Goal: Register for event/course

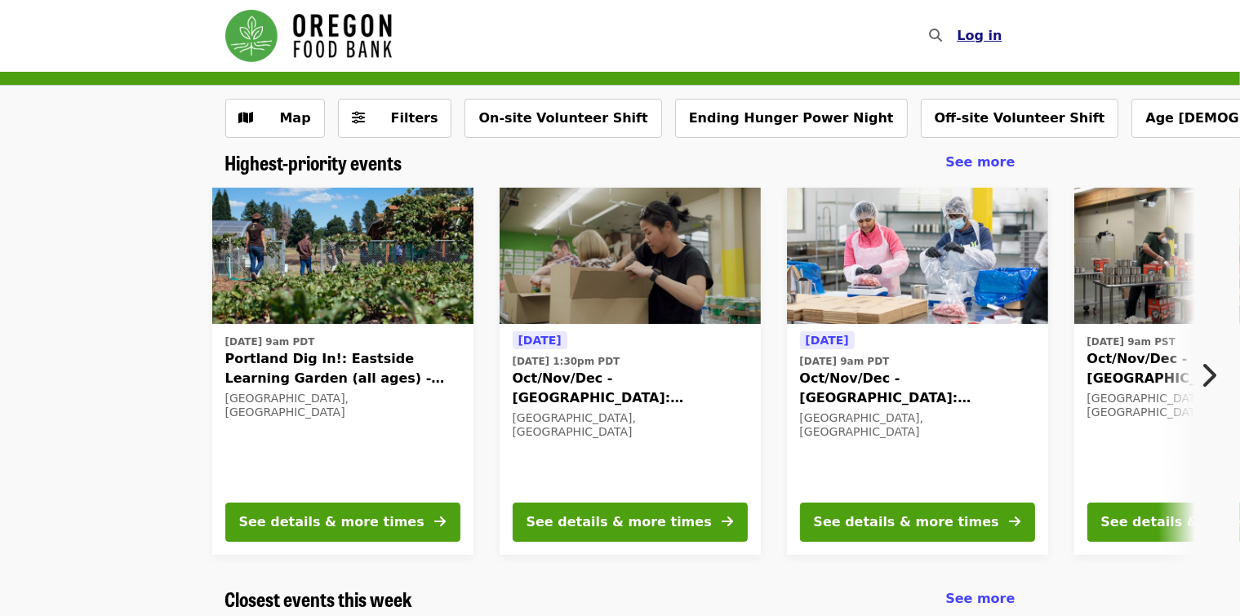
click at [976, 38] on span "Log in" at bounding box center [978, 36] width 45 height 16
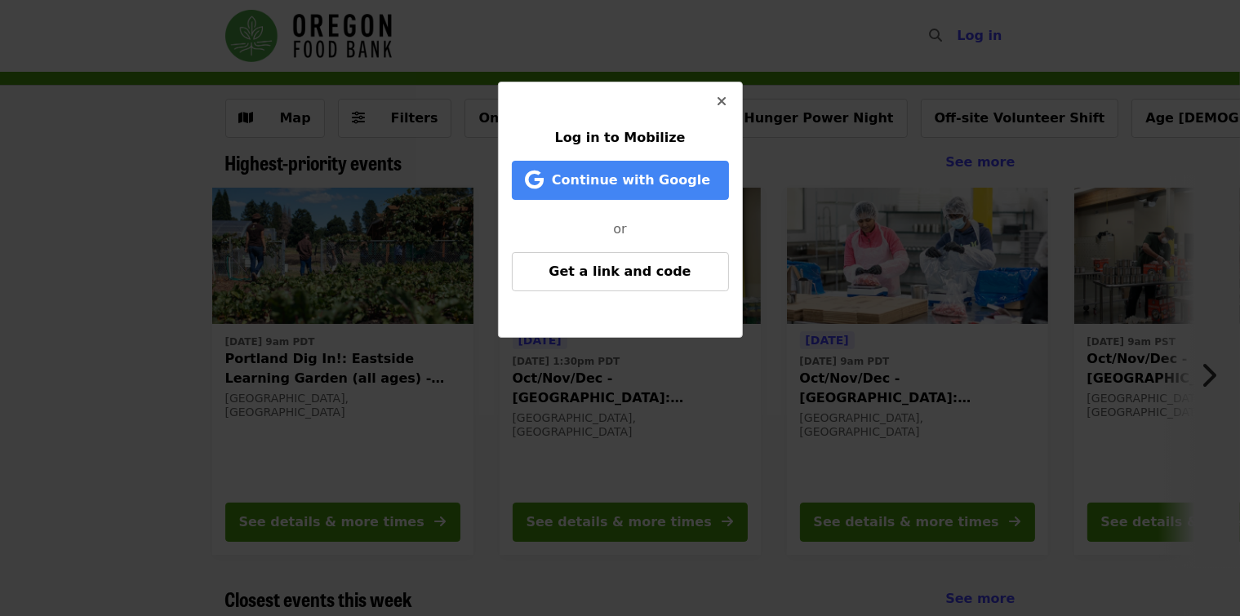
click at [720, 101] on icon "times icon" at bounding box center [722, 102] width 10 height 16
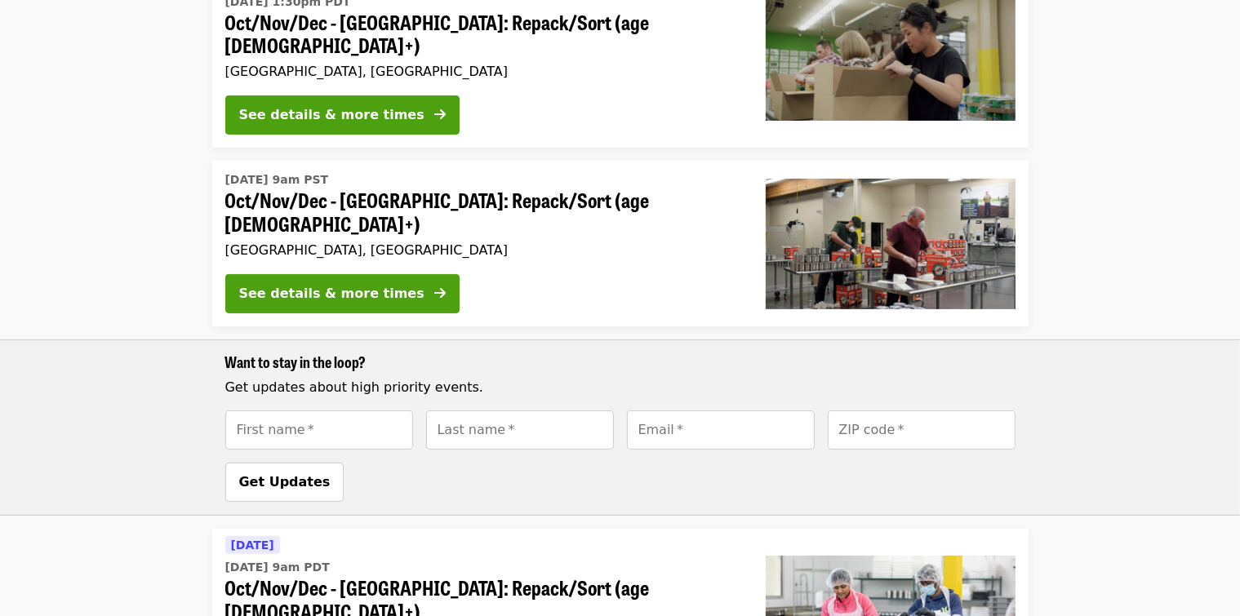
scroll to position [408, 0]
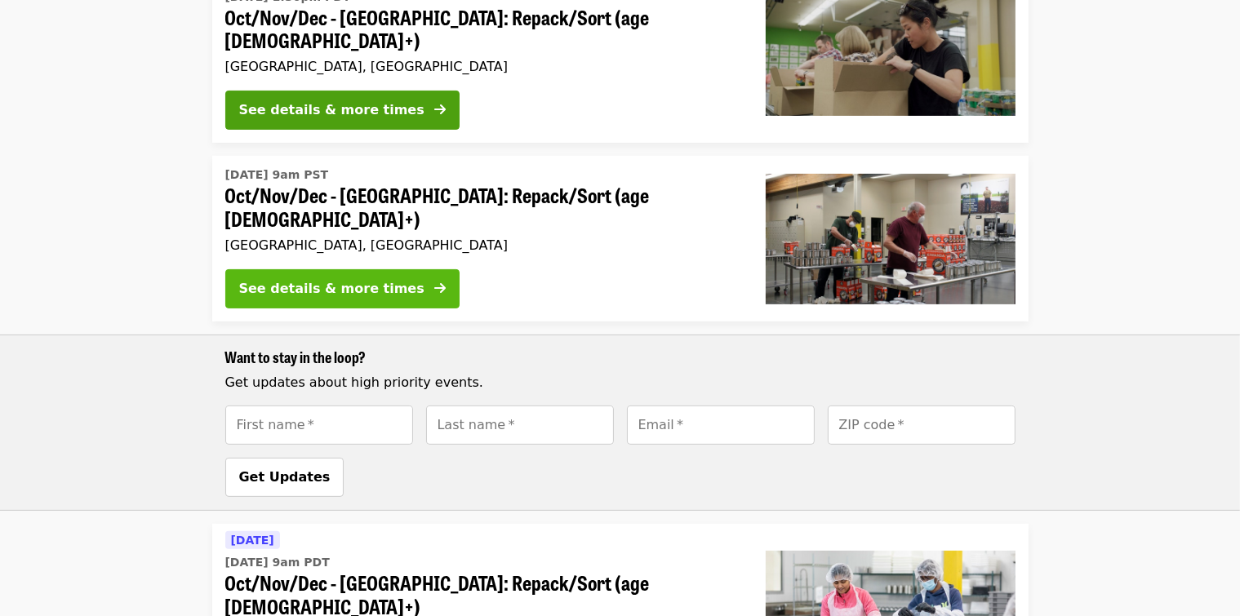
click at [327, 279] on div "See details & more times" at bounding box center [331, 289] width 185 height 20
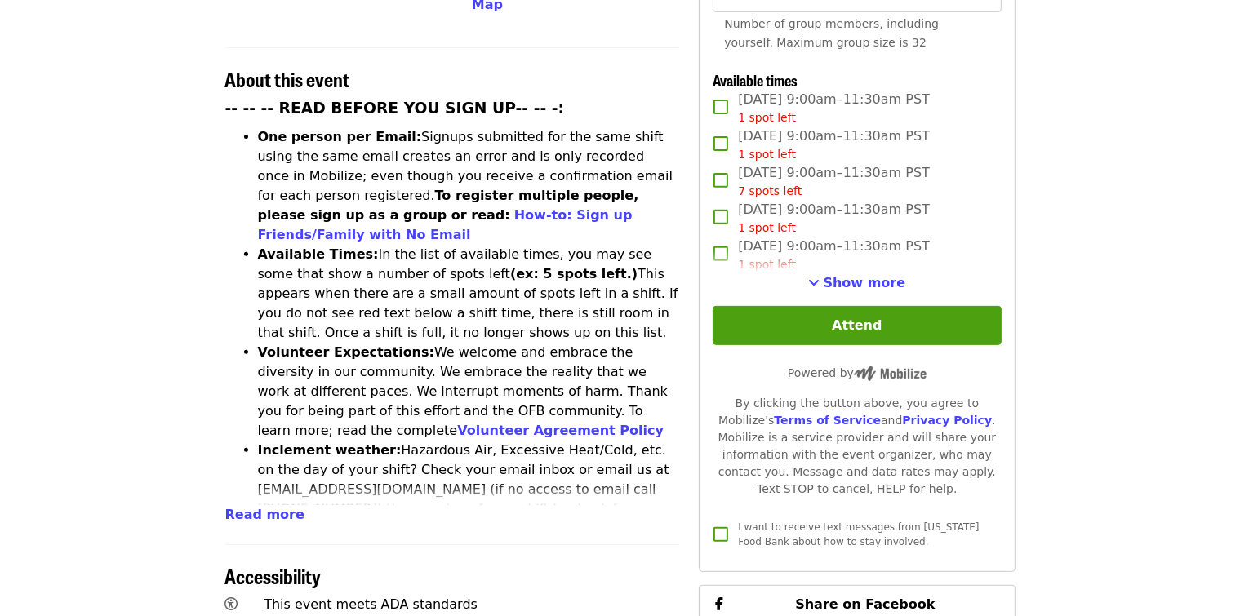
scroll to position [653, 0]
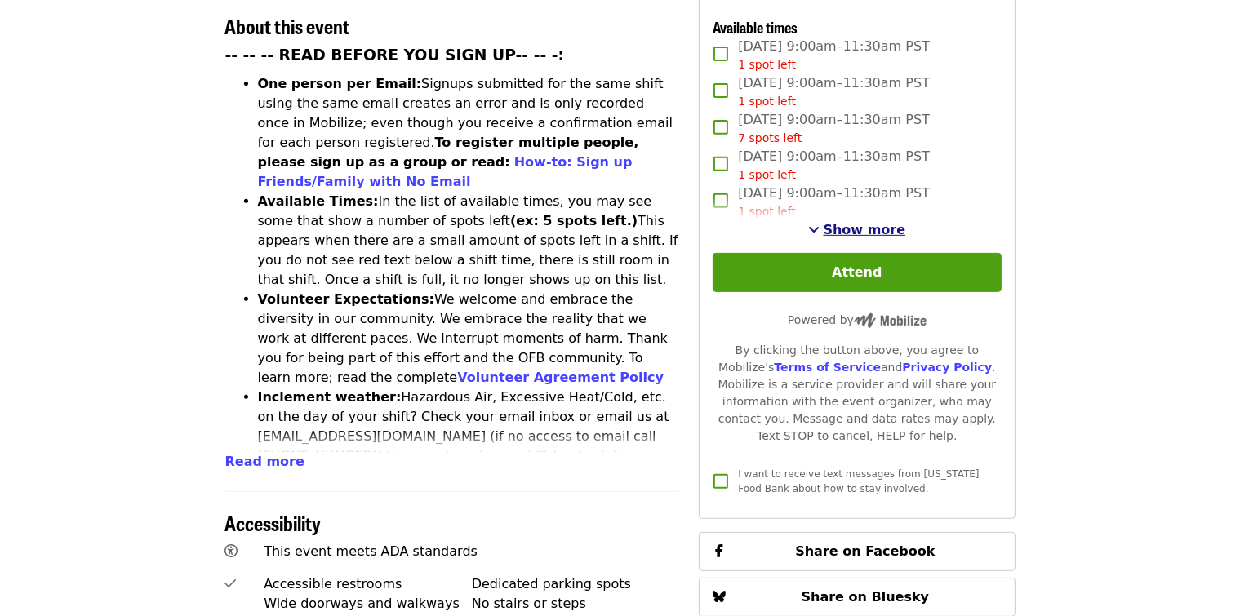
click at [837, 233] on span "Show more" at bounding box center [864, 230] width 82 height 16
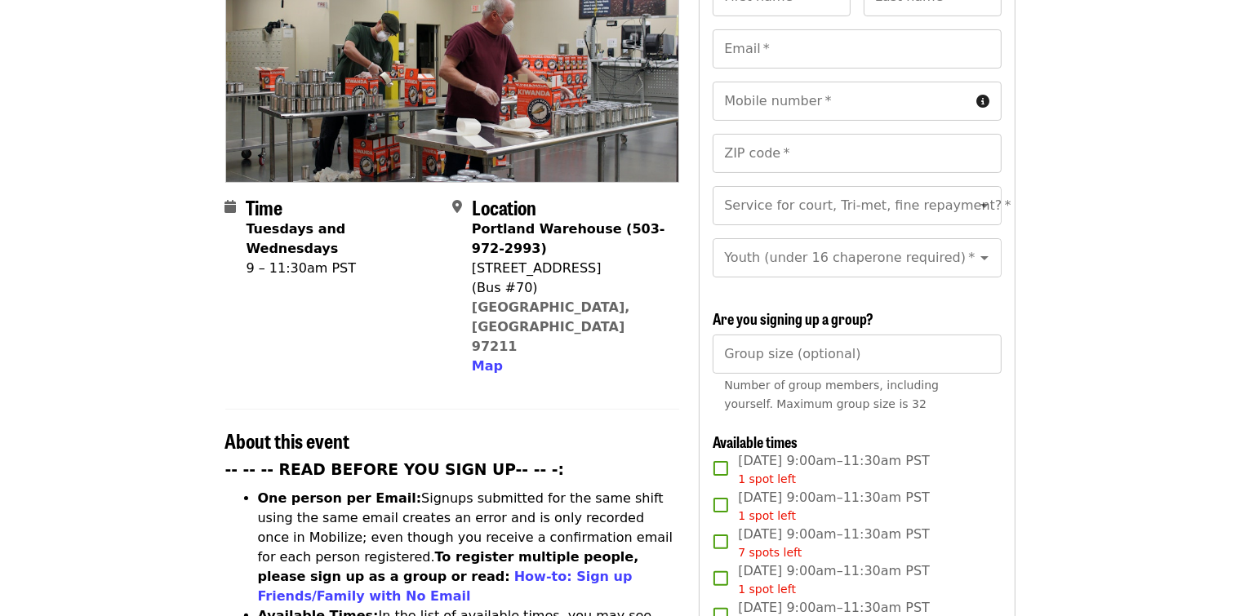
scroll to position [0, 0]
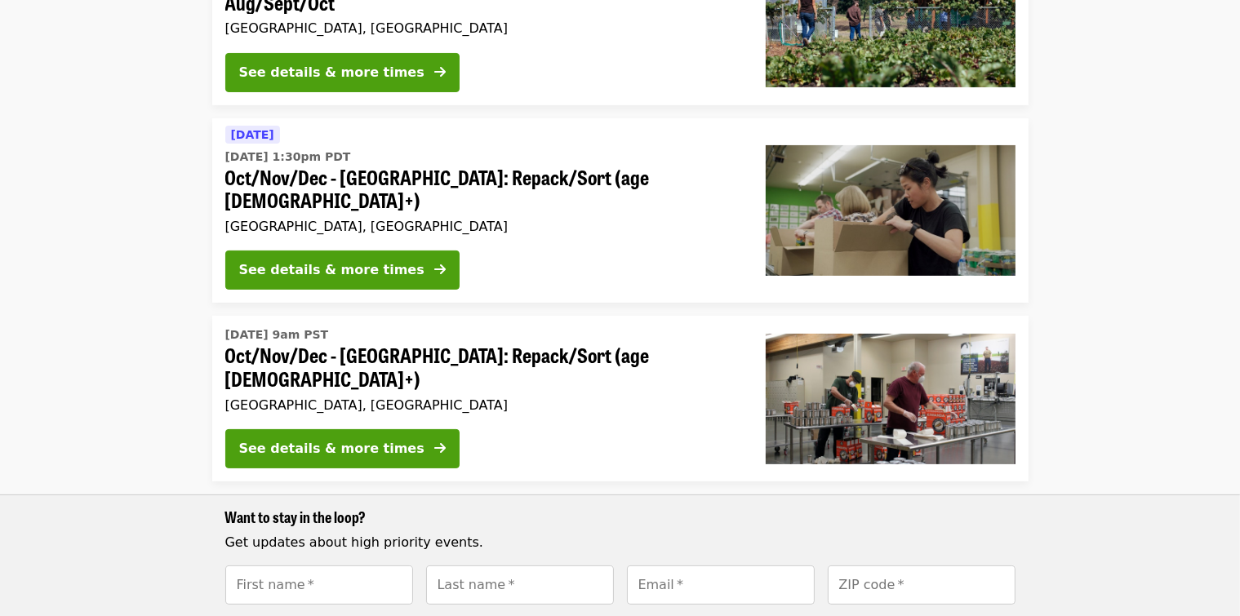
scroll to position [245, 0]
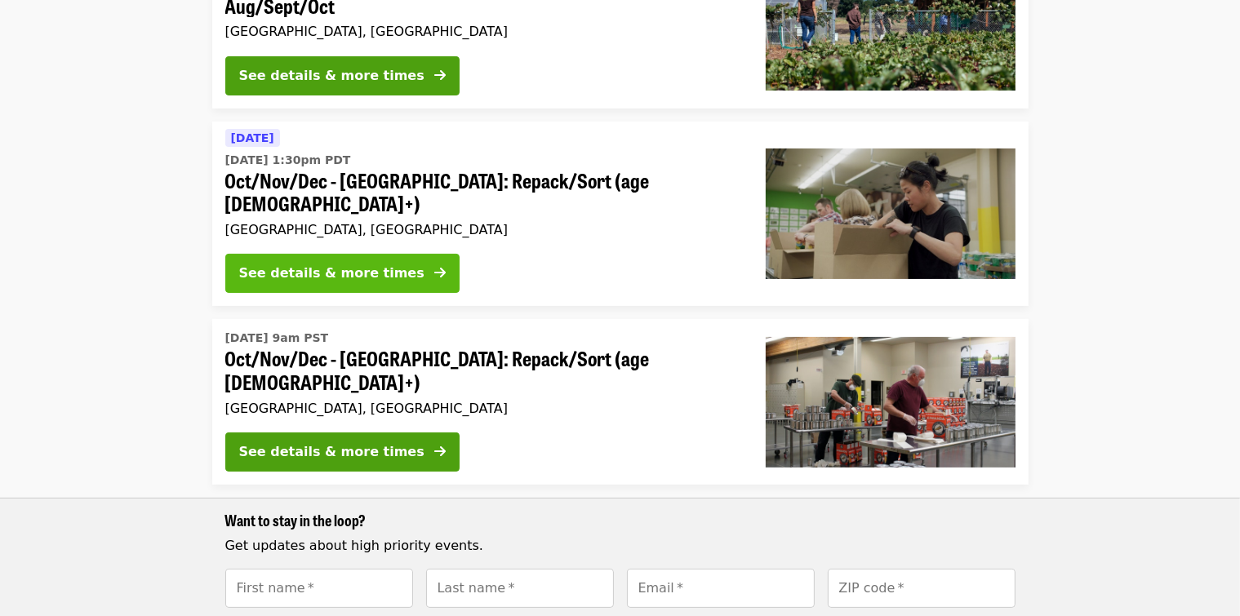
click at [313, 264] on div "See details & more times" at bounding box center [331, 274] width 185 height 20
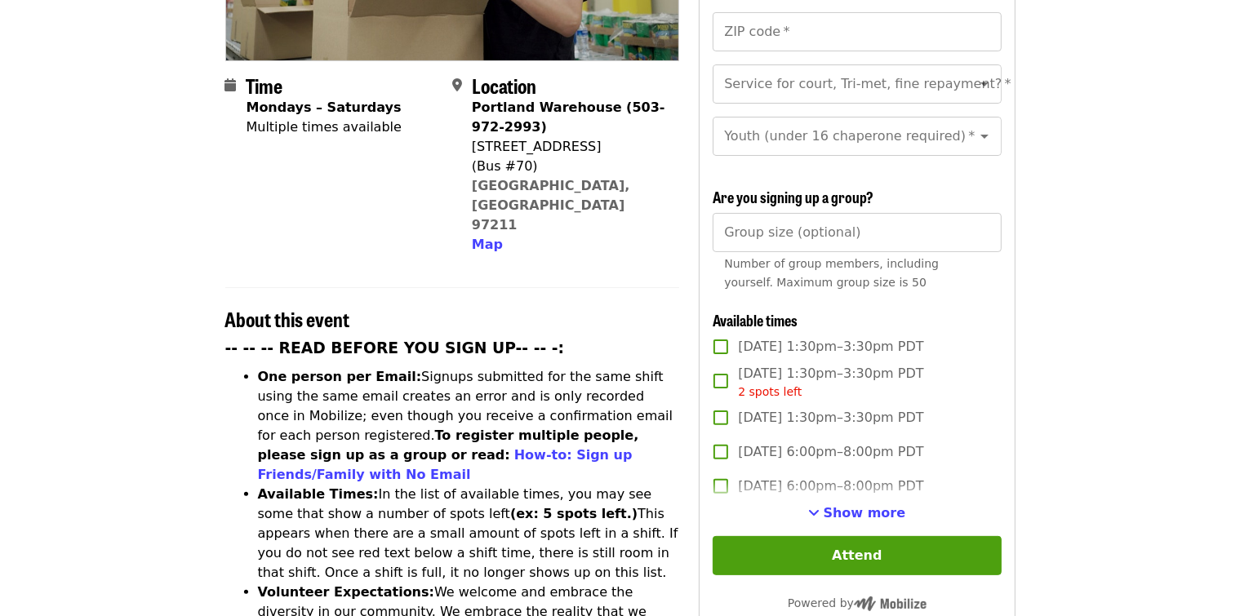
scroll to position [408, 0]
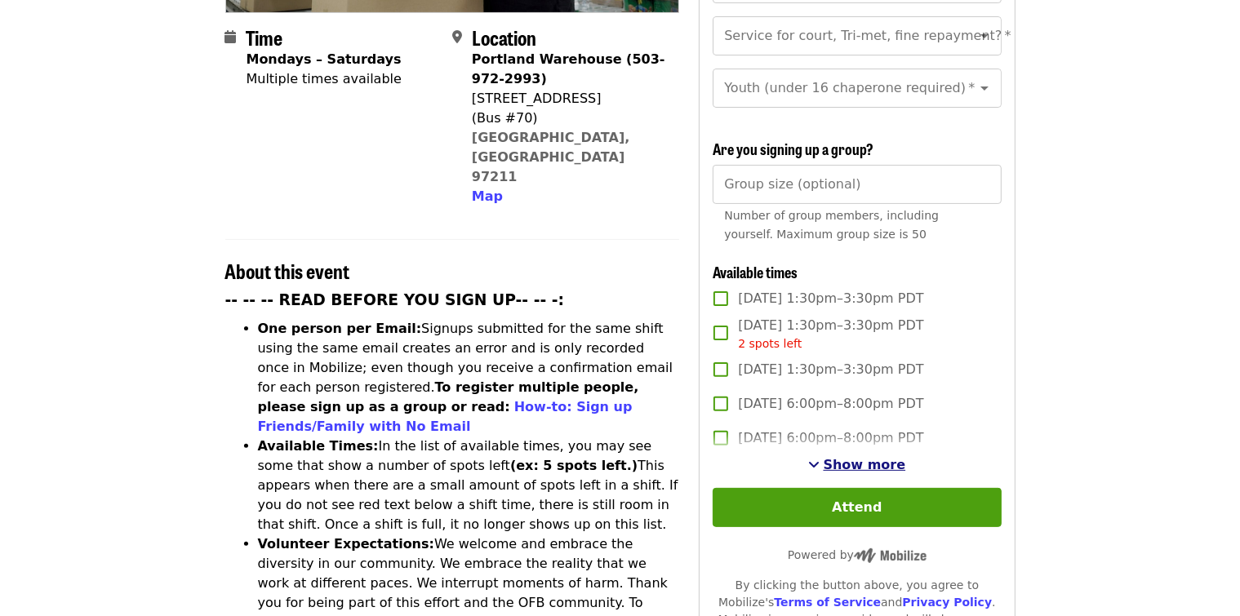
click at [854, 463] on span "Show more" at bounding box center [864, 465] width 82 height 16
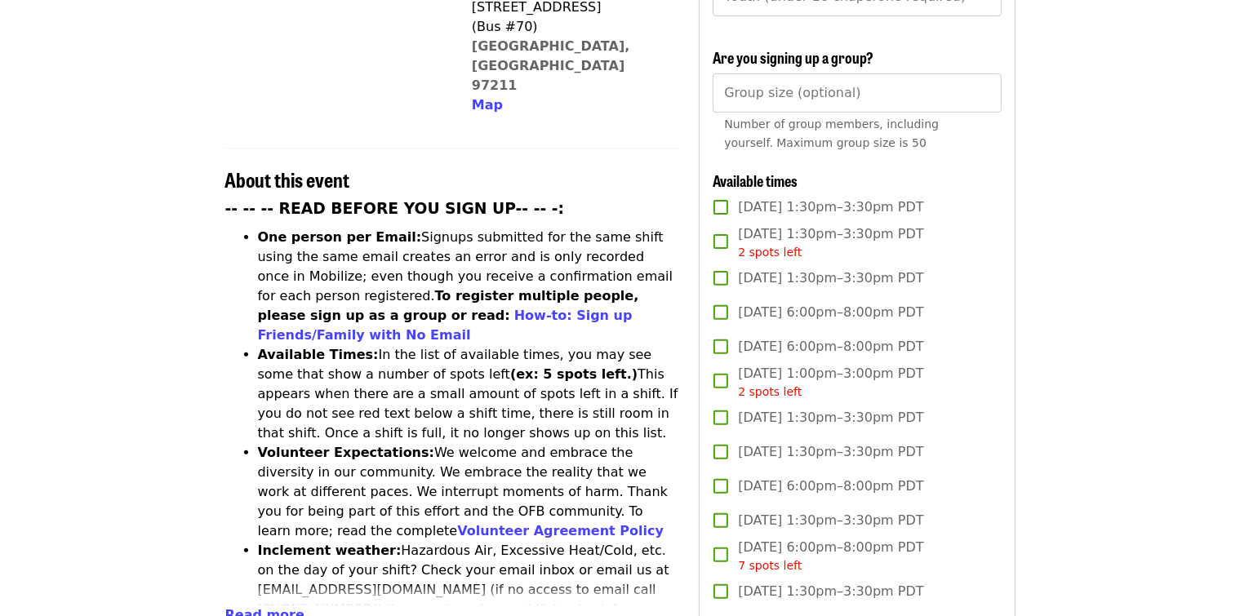
scroll to position [571, 0]
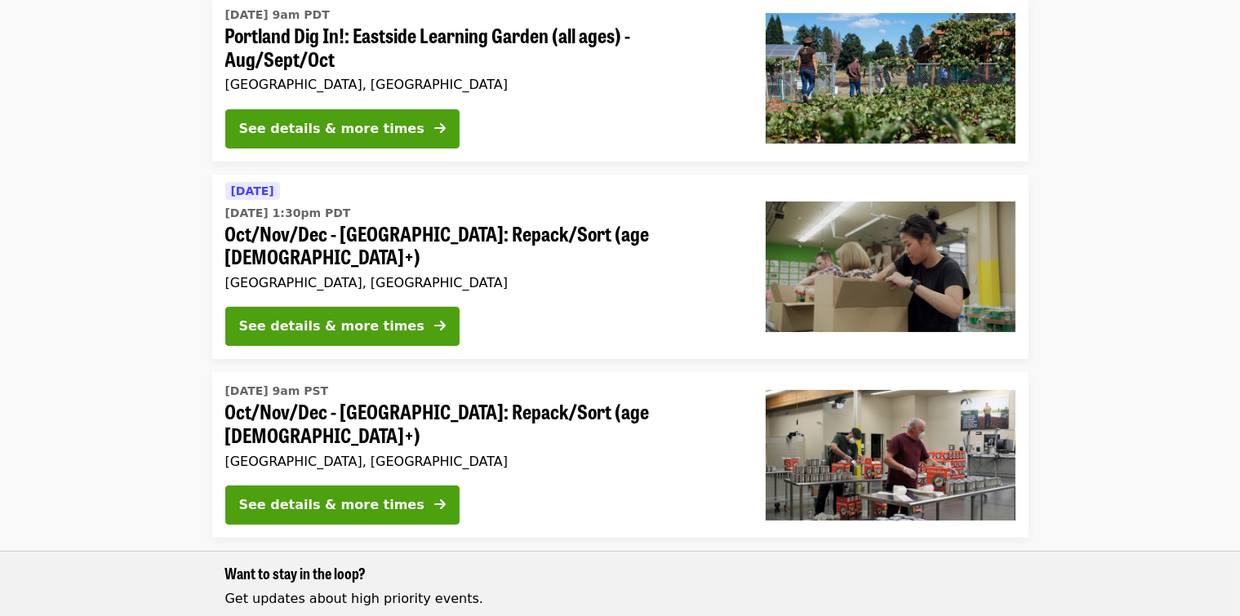
scroll to position [189, 0]
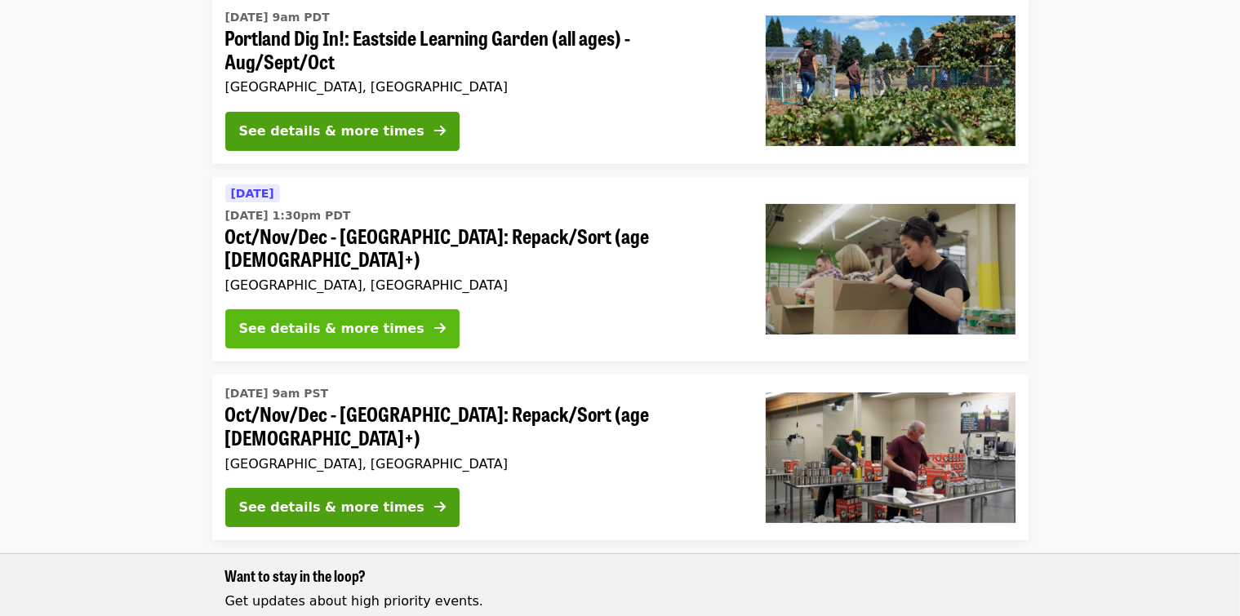
click at [319, 319] on div "See details & more times" at bounding box center [331, 329] width 185 height 20
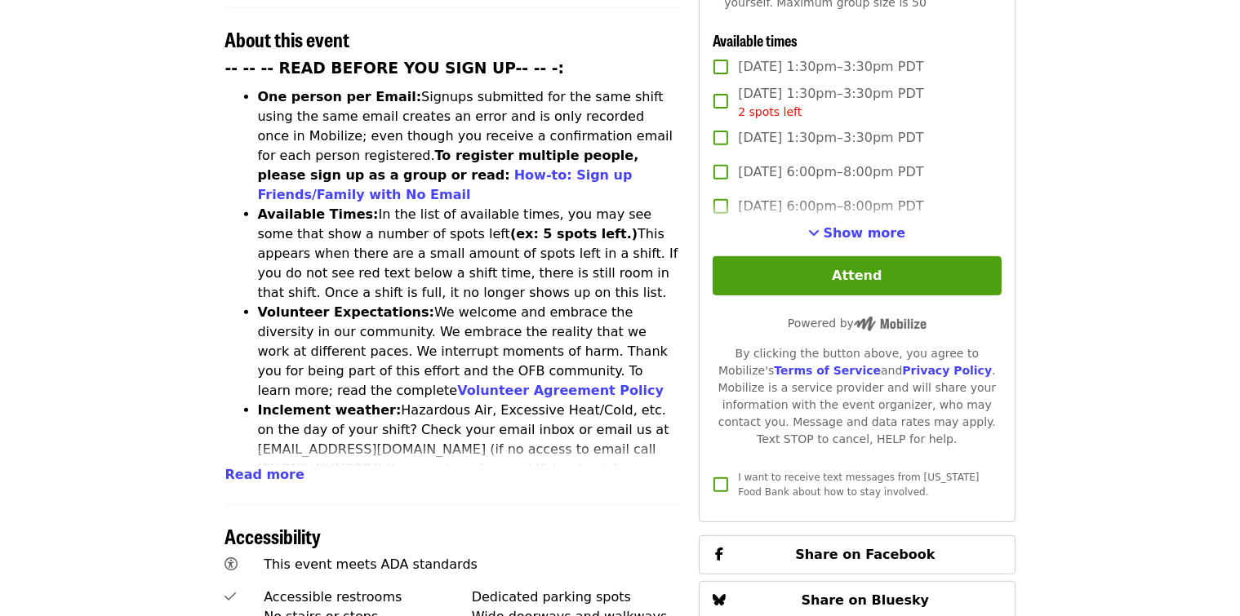
scroll to position [653, 0]
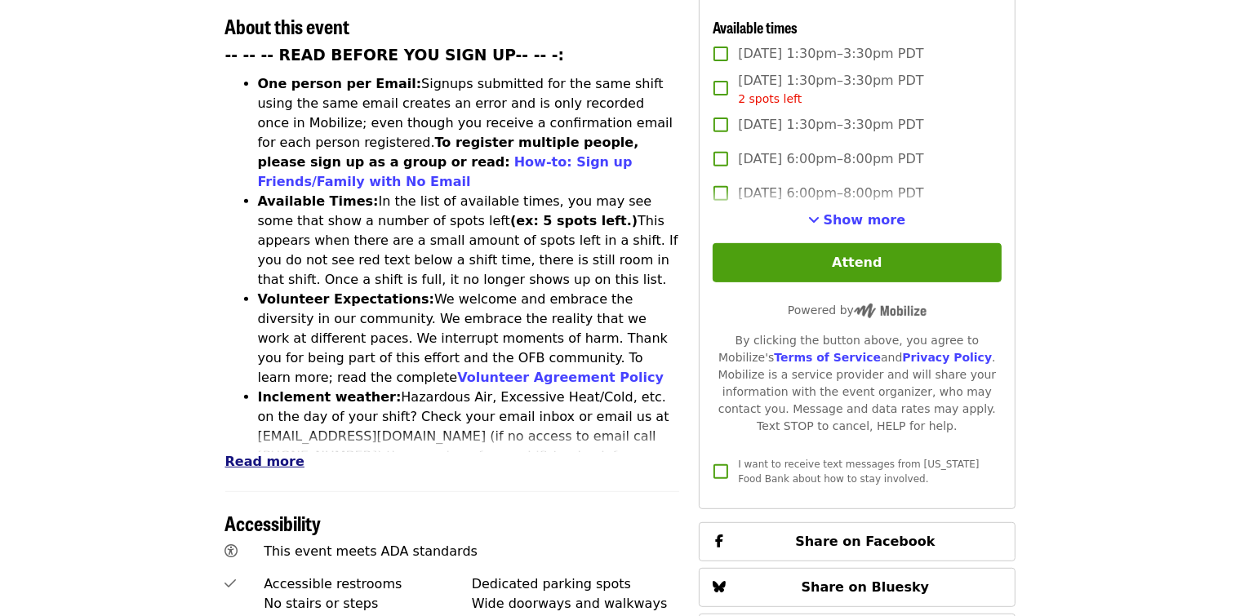
click at [230, 454] on span "Read more" at bounding box center [264, 462] width 79 height 16
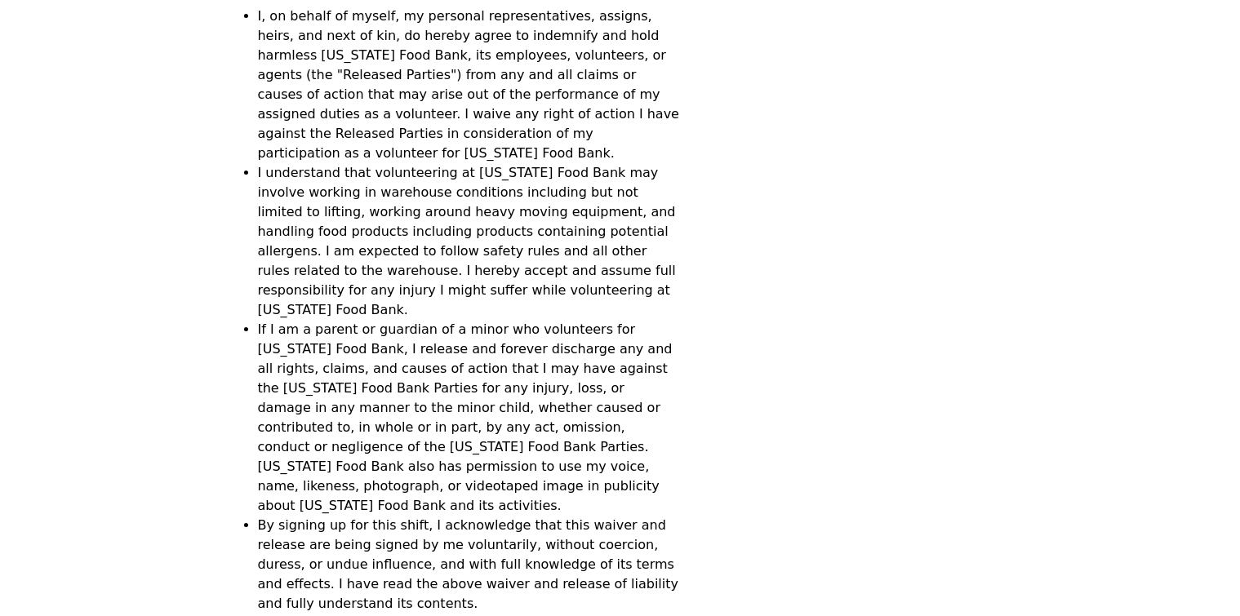
scroll to position [5794, 0]
